Goal: Information Seeking & Learning: Learn about a topic

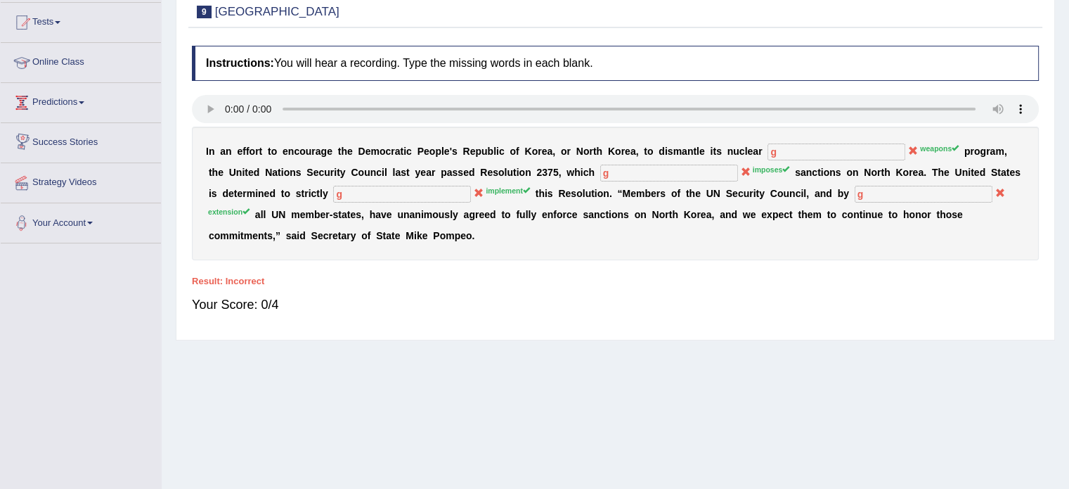
scroll to position [211, 0]
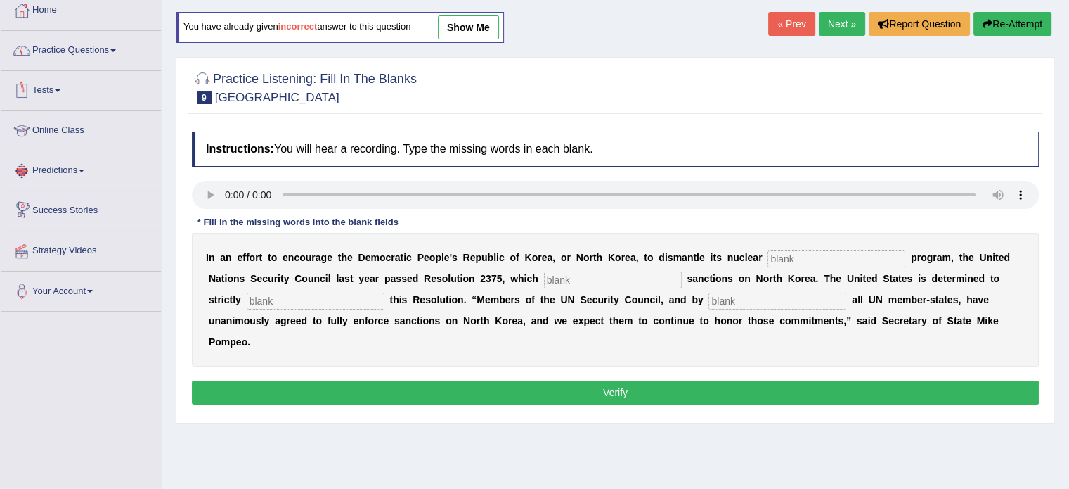
scroll to position [70, 0]
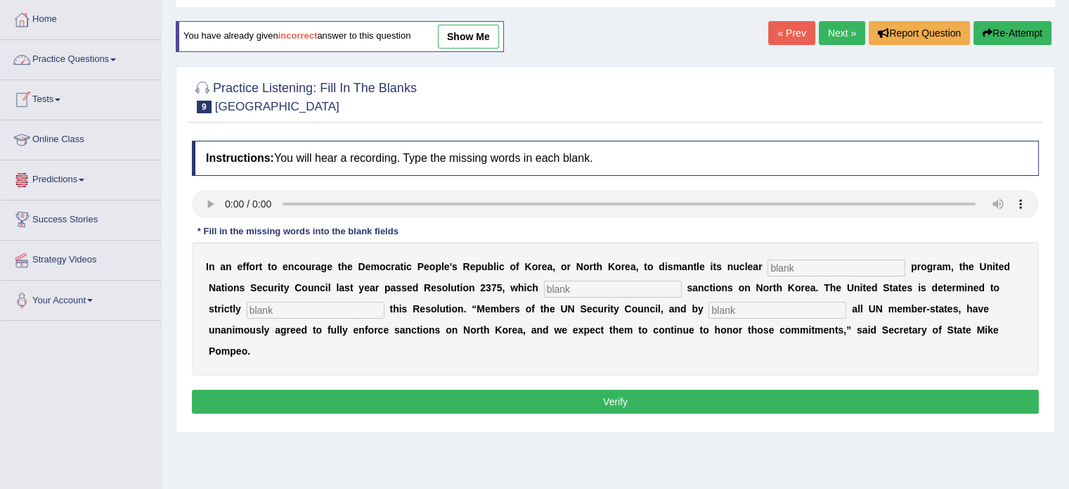
click at [84, 57] on link "Practice Questions" at bounding box center [81, 57] width 160 height 35
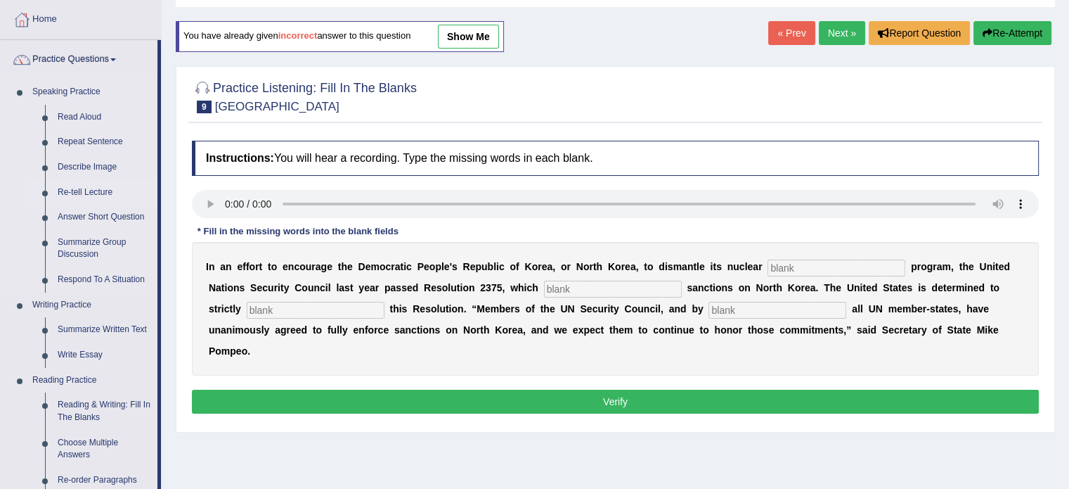
click at [101, 191] on link "Re-tell Lecture" at bounding box center [104, 192] width 106 height 25
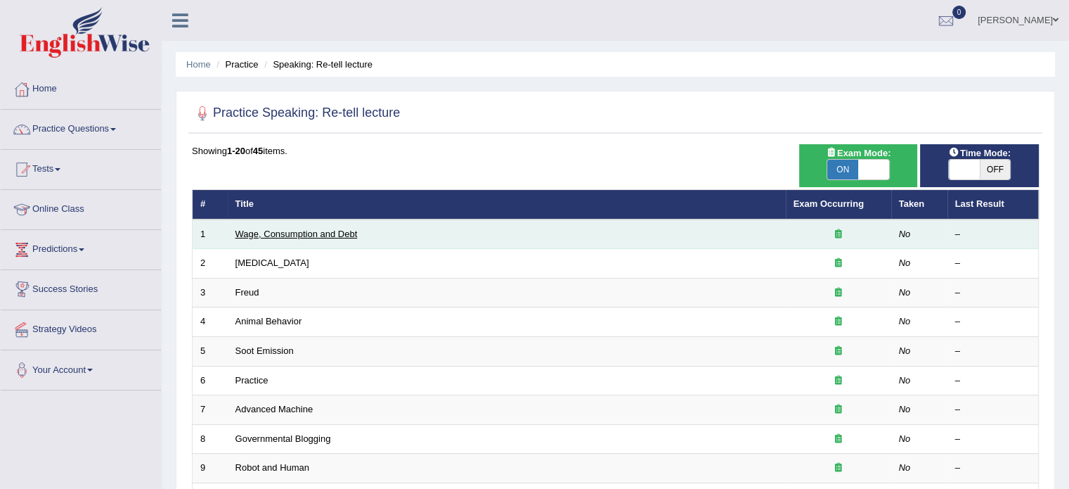
click at [264, 236] on link "Wage, Consumption and Debt" at bounding box center [297, 233] width 122 height 11
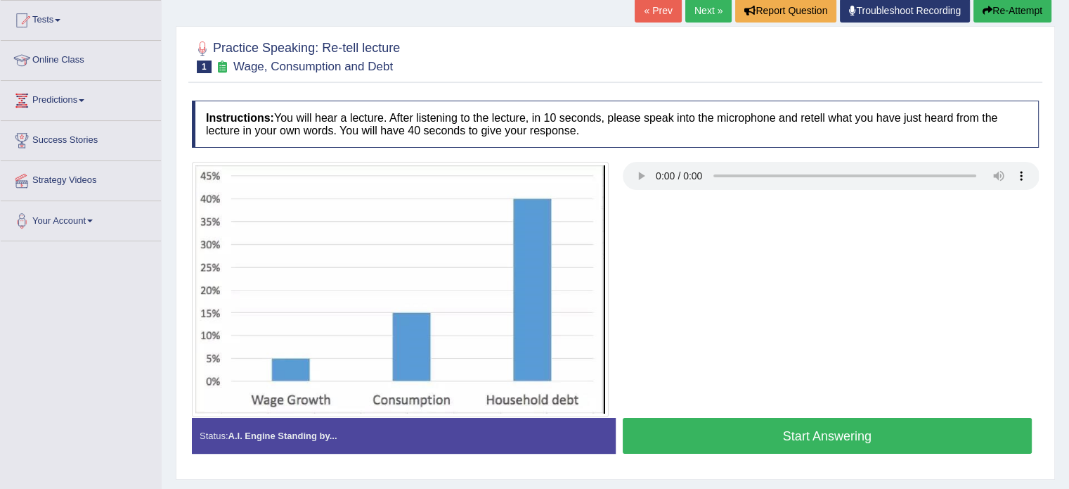
scroll to position [146, 0]
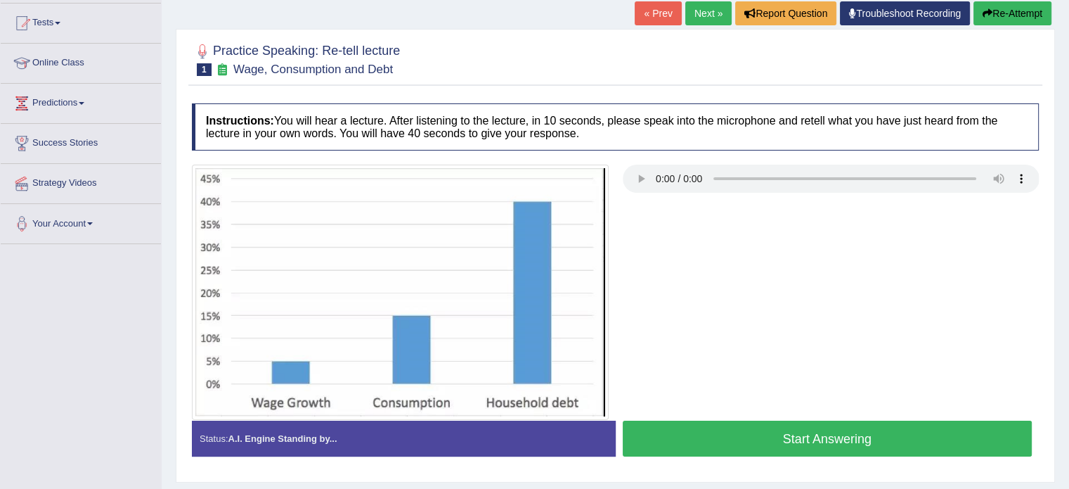
click at [685, 15] on link "Next »" at bounding box center [708, 13] width 46 height 24
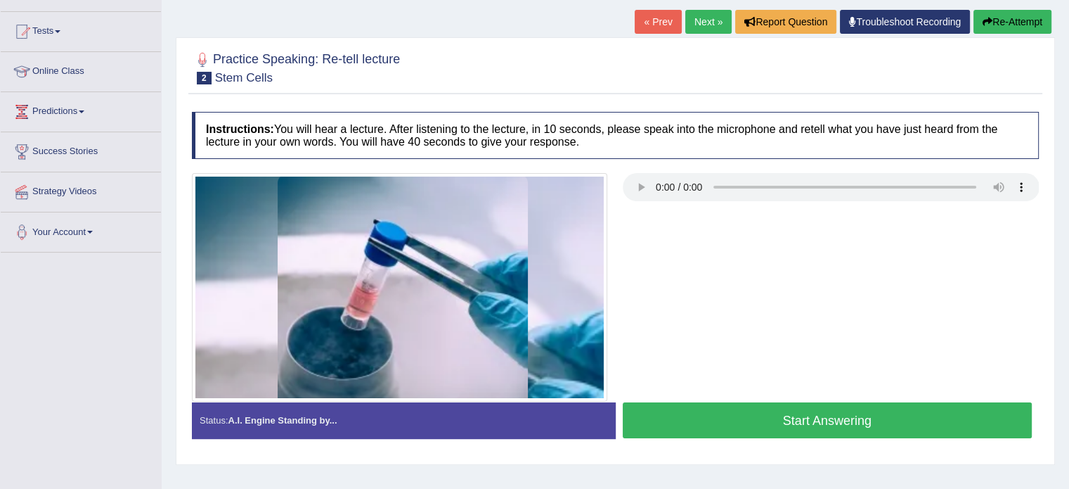
scroll to position [104, 0]
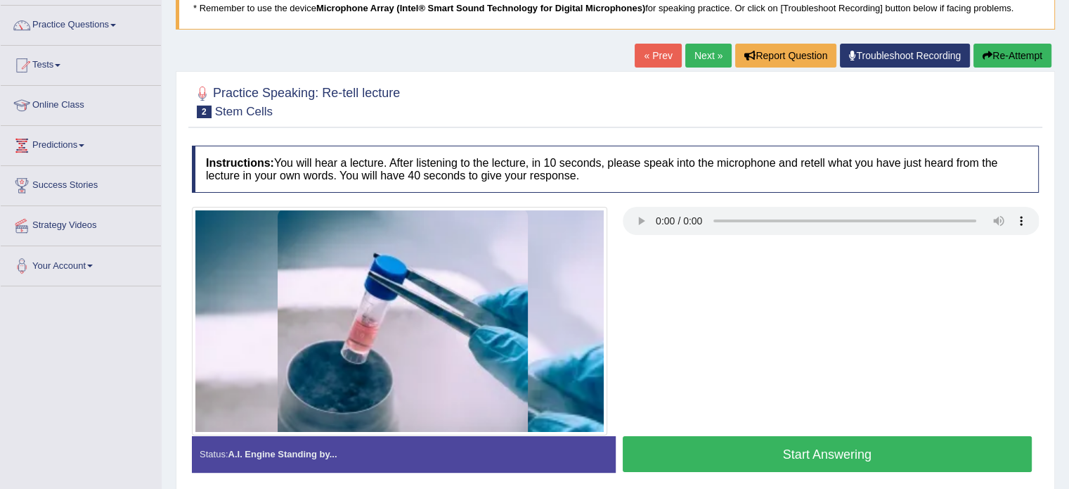
click at [695, 58] on link "Next »" at bounding box center [708, 56] width 46 height 24
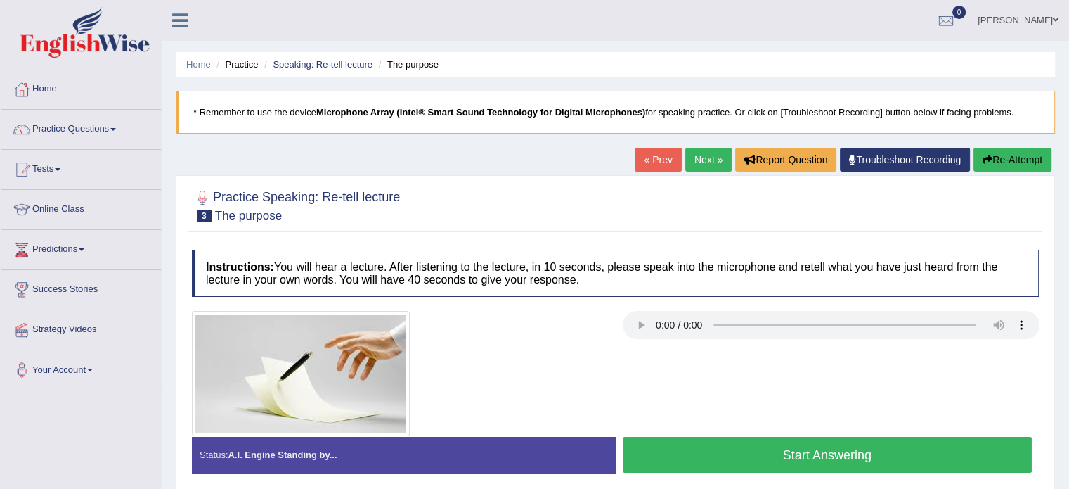
click at [702, 157] on link "Next »" at bounding box center [708, 160] width 46 height 24
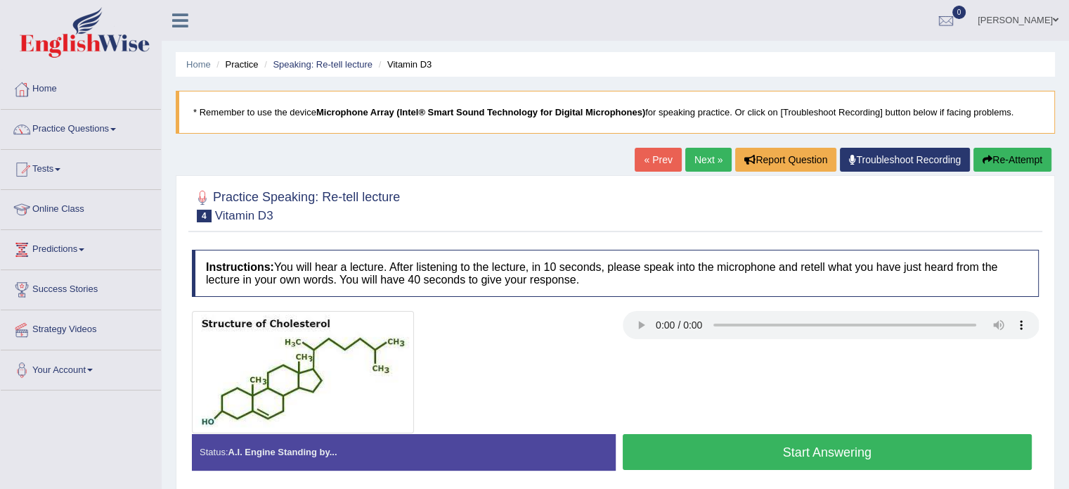
click at [691, 162] on link "Next »" at bounding box center [708, 160] width 46 height 24
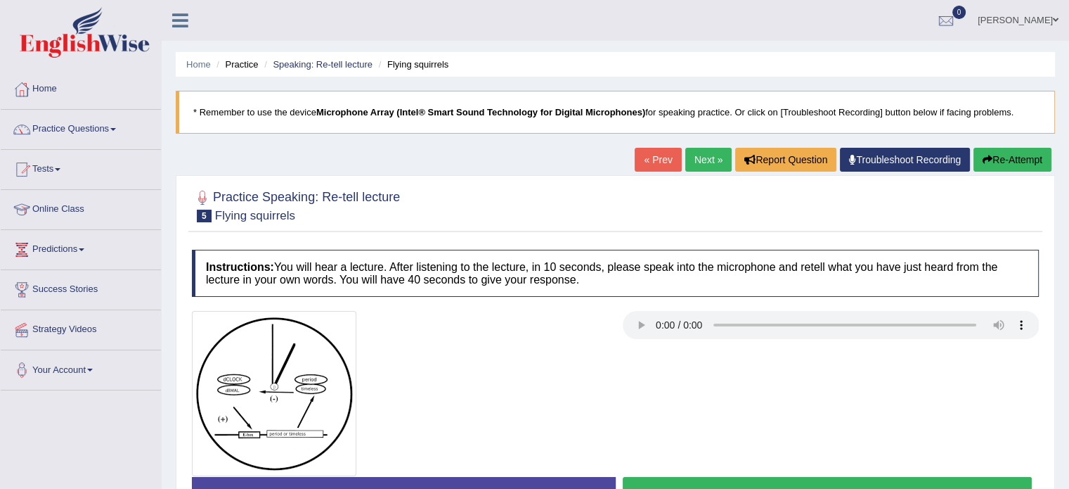
click at [704, 157] on link "Next »" at bounding box center [708, 160] width 46 height 24
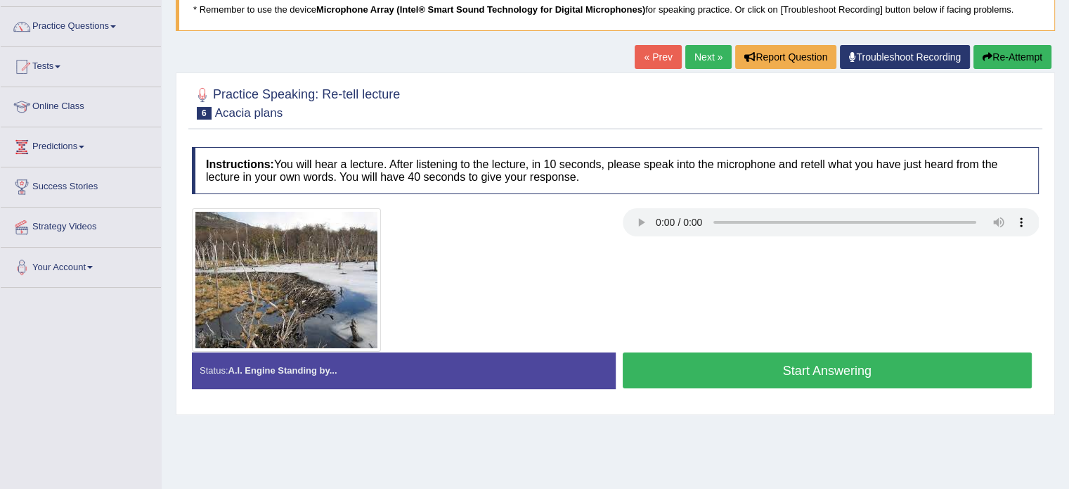
scroll to position [107, 0]
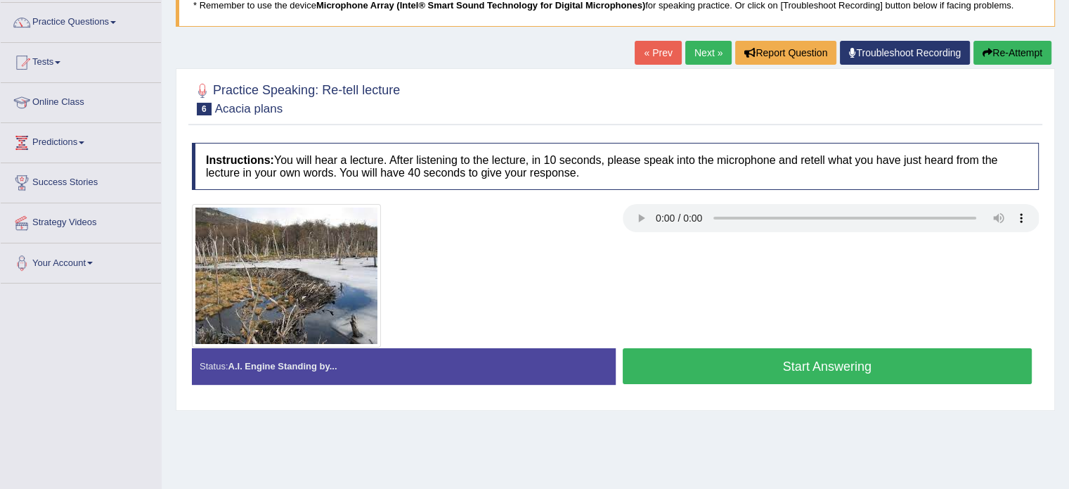
click at [711, 46] on link "Next »" at bounding box center [708, 53] width 46 height 24
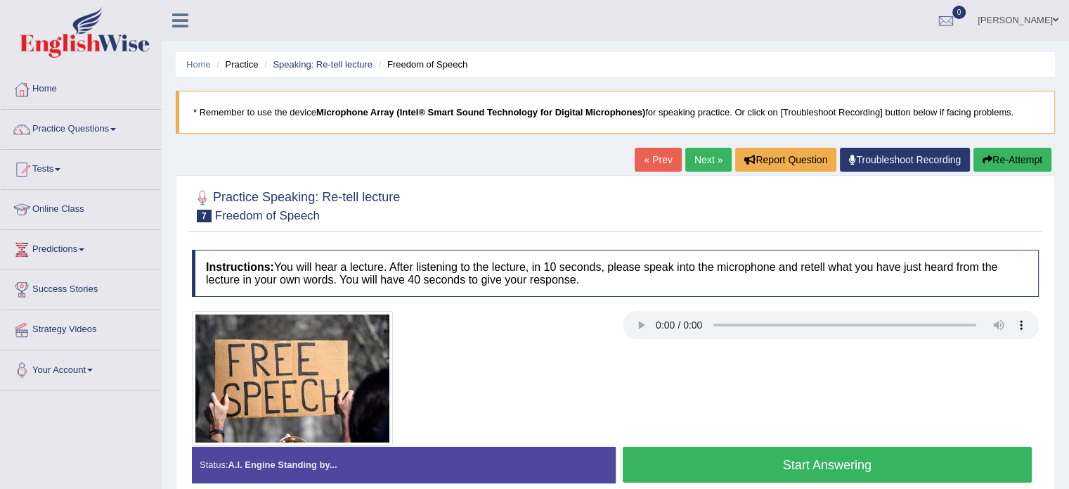
click at [700, 160] on link "Next »" at bounding box center [708, 160] width 46 height 24
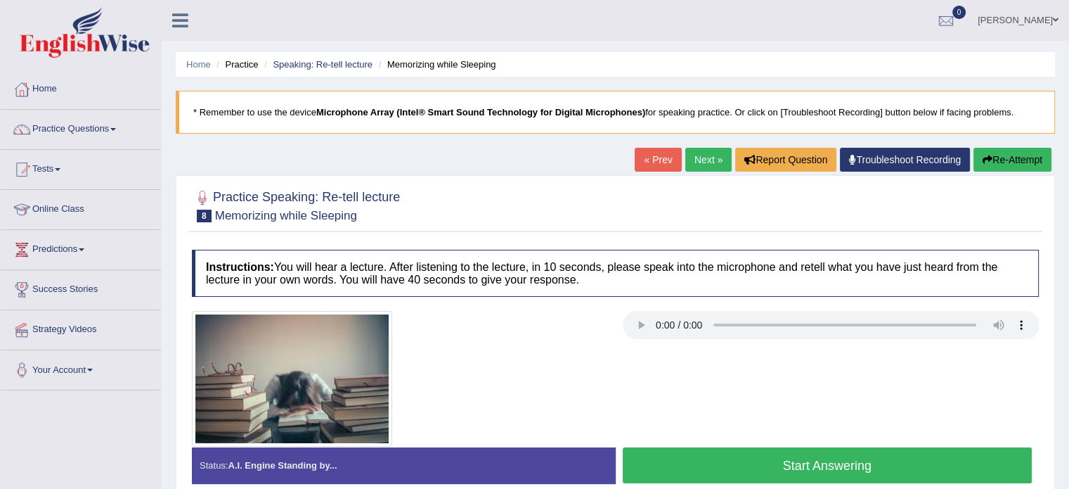
click at [566, 323] on div at bounding box center [615, 379] width 861 height 136
click at [701, 164] on link "Next »" at bounding box center [708, 160] width 46 height 24
